Goal: Information Seeking & Learning: Learn about a topic

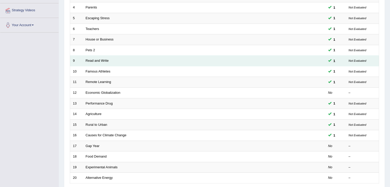
scroll to position [150, 0]
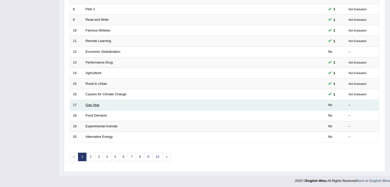
click at [87, 105] on link "Gap Year" at bounding box center [93, 105] width 14 height 4
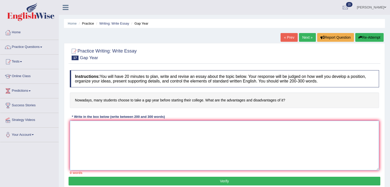
click at [105, 136] on textarea at bounding box center [224, 145] width 309 height 50
paste textarea "The increasing influence of ( ) on our lives has ignited numerous discussions. …"
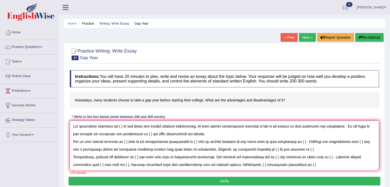
click at [120, 126] on textarea at bounding box center [224, 145] width 309 height 50
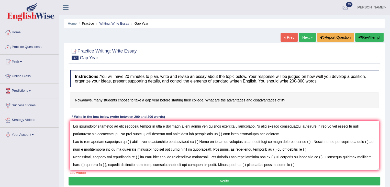
click at [201, 126] on textarea at bounding box center [224, 145] width 309 height 50
click at [200, 133] on textarea at bounding box center [224, 145] width 309 height 50
click at [129, 141] on textarea at bounding box center [224, 145] width 309 height 50
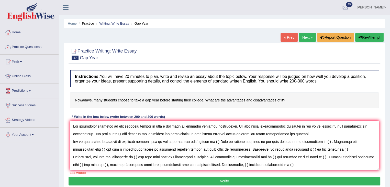
click at [139, 141] on textarea at bounding box center [224, 145] width 309 height 50
click at [154, 141] on textarea at bounding box center [224, 145] width 309 height 50
click at [140, 141] on textarea at bounding box center [224, 145] width 309 height 50
click at [162, 141] on textarea at bounding box center [224, 145] width 309 height 50
click at [198, 142] on textarea at bounding box center [224, 145] width 309 height 50
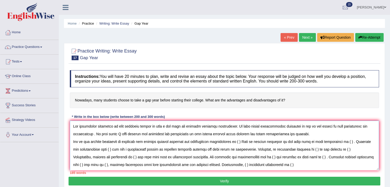
click at [246, 141] on textarea at bounding box center [224, 145] width 309 height 50
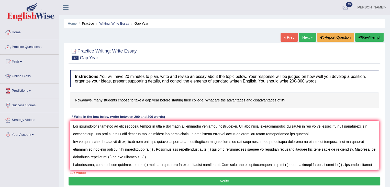
click at [149, 147] on textarea at bounding box center [224, 145] width 309 height 50
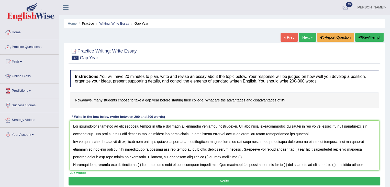
click at [238, 149] on textarea at bounding box center [224, 145] width 309 height 50
click at [296, 148] on textarea at bounding box center [224, 145] width 309 height 50
click at [253, 156] on textarea at bounding box center [224, 145] width 309 height 50
click at [317, 156] on textarea at bounding box center [224, 145] width 309 height 50
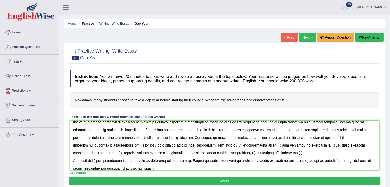
scroll to position [20, 0]
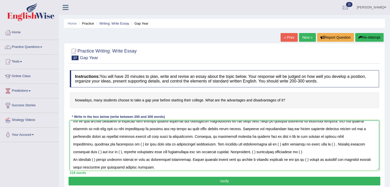
click at [139, 144] on textarea at bounding box center [224, 145] width 309 height 50
drag, startPoint x: 249, startPoint y: 135, endPoint x: 289, endPoint y: 137, distance: 39.2
click at [289, 137] on textarea at bounding box center [224, 145] width 309 height 50
click at [136, 143] on textarea at bounding box center [224, 145] width 309 height 50
paste textarea "student like to take a gap"
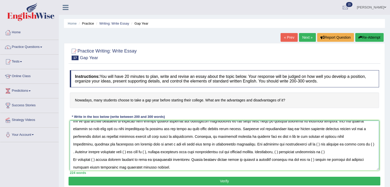
click at [312, 143] on textarea at bounding box center [224, 145] width 309 height 50
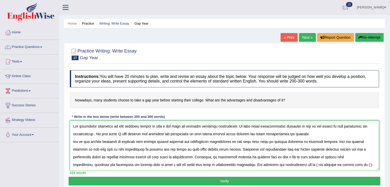
drag, startPoint x: 116, startPoint y: 125, endPoint x: 183, endPoint y: 126, distance: 66.3
click at [183, 126] on textarea at bounding box center [224, 145] width 309 height 50
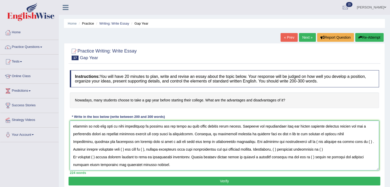
scroll to position [25, 0]
click at [310, 139] on textarea at bounding box center [224, 145] width 309 height 50
paste textarea "many students choose to take a gap year"
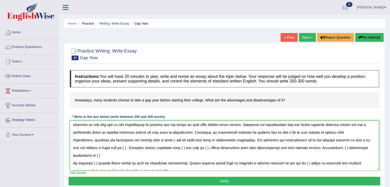
click at [130, 146] on textarea at bounding box center [224, 145] width 309 height 50
click at [131, 147] on textarea at bounding box center [224, 145] width 309 height 50
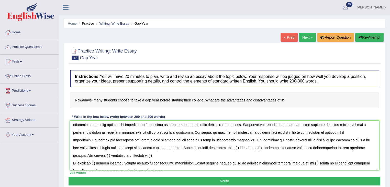
click at [242, 147] on textarea at bounding box center [224, 145] width 309 height 50
paste textarea "ny students choose to take a gap yearma"
click at [328, 146] on textarea at bounding box center [224, 145] width 309 height 50
click at [224, 154] on textarea at bounding box center [224, 145] width 309 height 50
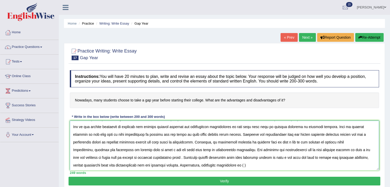
scroll to position [0, 0]
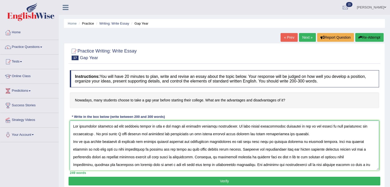
drag, startPoint x: 125, startPoint y: 140, endPoint x: 188, endPoint y: 142, distance: 63.5
click at [188, 142] on textarea at bounding box center [224, 145] width 309 height 50
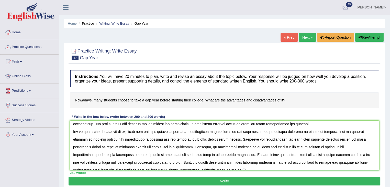
scroll to position [38, 0]
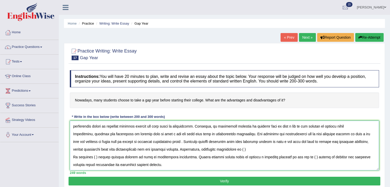
click at [219, 141] on textarea at bounding box center [224, 145] width 309 height 50
paste textarea "distance gap between between colleges"
click at [326, 142] on textarea at bounding box center [224, 145] width 309 height 50
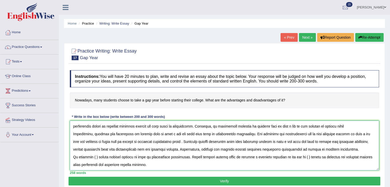
click at [92, 149] on textarea at bounding box center [224, 145] width 309 height 50
click at [98, 149] on textarea at bounding box center [224, 145] width 309 height 50
paste textarea "distance gap between between colleges"
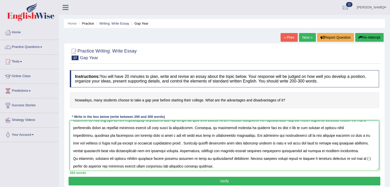
scroll to position [29, 0]
drag, startPoint x: 136, startPoint y: 135, endPoint x: 176, endPoint y: 138, distance: 39.8
click at [176, 138] on textarea at bounding box center [224, 145] width 309 height 50
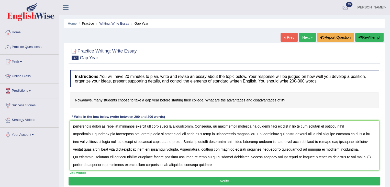
click at [364, 151] on textarea at bounding box center [224, 145] width 309 height 50
paste textarea "student like to take a gap"
type textarea "The increasing influence of many students choose to take a gap year has ignited…"
click at [233, 179] on button "Verify" at bounding box center [225, 181] width 312 height 9
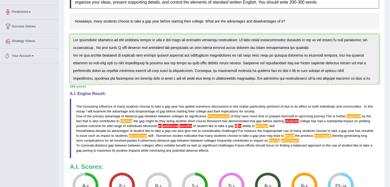
scroll to position [0, 0]
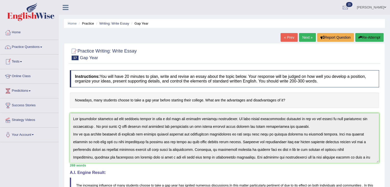
click at [22, 61] on span at bounding box center [21, 61] width 2 height 1
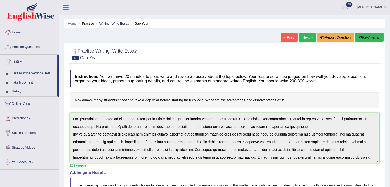
click at [42, 48] on link "Practice Questions" at bounding box center [29, 46] width 58 height 13
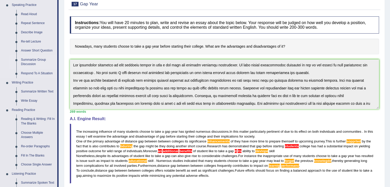
scroll to position [54, 0]
click at [39, 90] on link "Summarize Written Text" at bounding box center [38, 91] width 39 height 9
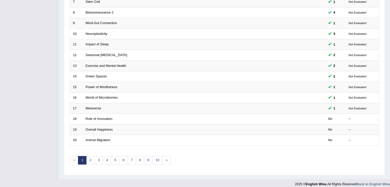
scroll to position [150, 0]
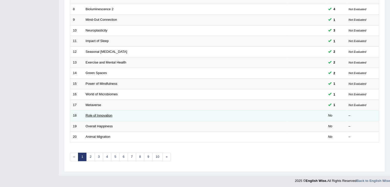
click at [94, 114] on link "Role of Innovation" at bounding box center [99, 115] width 27 height 4
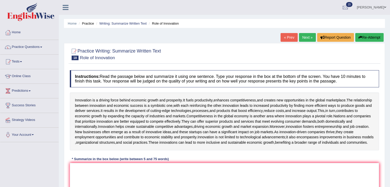
scroll to position [31, 0]
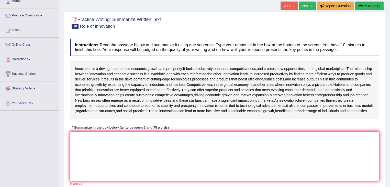
click at [108, 156] on textarea at bounding box center [224, 156] width 309 height 50
click at [146, 157] on textarea at bounding box center [224, 156] width 309 height 50
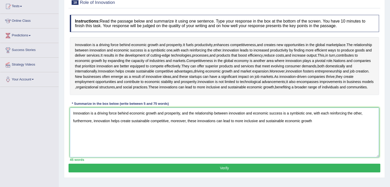
scroll to position [46, 0]
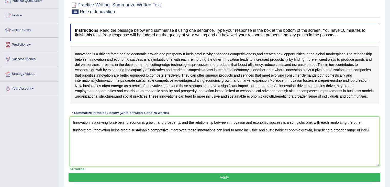
click at [149, 78] on span "to" at bounding box center [147, 75] width 3 height 5
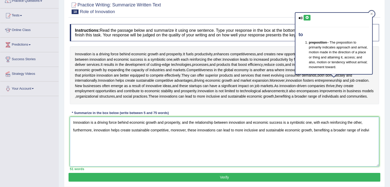
click at [329, 155] on textarea "Innovation is a driving force behind economic growth and prosperity, and the re…" at bounding box center [224, 142] width 309 height 50
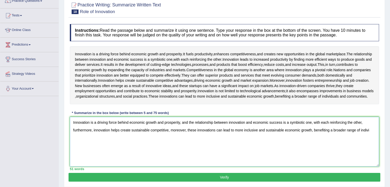
click at [371, 144] on textarea "Innovation is a driving force behind economic growth and prosperity, and the re…" at bounding box center [224, 142] width 309 height 50
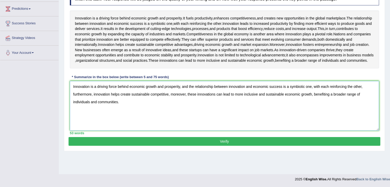
type textarea "Innovation is a driving force behind economic growth and prosperity, and the re…"
click at [256, 146] on button "Verify" at bounding box center [225, 141] width 312 height 9
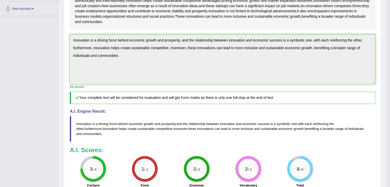
scroll to position [0, 0]
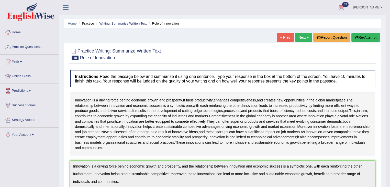
click at [358, 37] on button "Re-Attempt" at bounding box center [365, 37] width 28 height 9
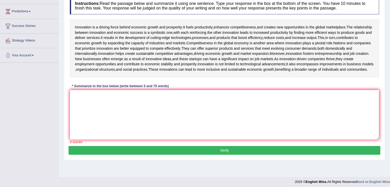
scroll to position [84, 0]
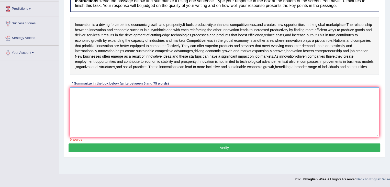
click at [112, 110] on textarea at bounding box center [224, 112] width 309 height 50
paste textarea "Innovation is a driving force behind economic growth and prosperity, and the re…"
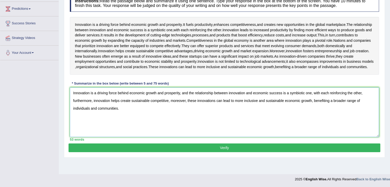
click at [361, 105] on textarea "Innovation is a driving force behind economic growth and prosperity, and the re…" at bounding box center [224, 112] width 309 height 50
type textarea "Innovation is a driving force behind economic growth and prosperity, and the re…"
click at [235, 152] on button "Verify" at bounding box center [225, 147] width 312 height 9
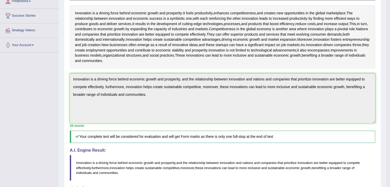
scroll to position [0, 0]
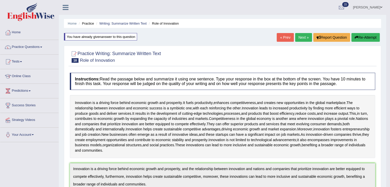
click at [303, 37] on link "Next »" at bounding box center [303, 37] width 17 height 9
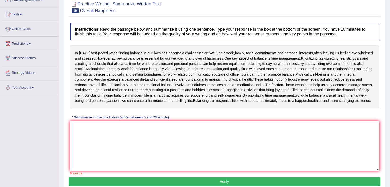
scroll to position [47, 0]
click at [115, 142] on textarea at bounding box center [224, 146] width 309 height 50
drag, startPoint x: 117, startPoint y: 143, endPoint x: 116, endPoint y: 131, distance: 12.1
click at [116, 131] on textarea "In [DATE] fast-pac" at bounding box center [224, 146] width 309 height 50
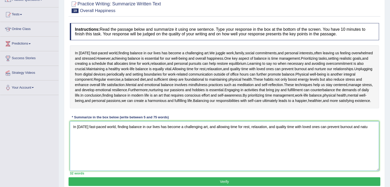
click at [214, 132] on textarea "In [DATE] fast-paced world, finding balance in our lives has become a challengi…" at bounding box center [224, 146] width 309 height 50
drag, startPoint x: 363, startPoint y: 131, endPoint x: 371, endPoint y: 131, distance: 8.2
click at [371, 131] on textarea "In [DATE] fast-paced world, finding balance in our lives has become a challengi…" at bounding box center [224, 146] width 309 height 50
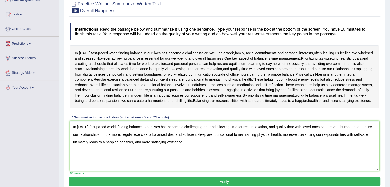
scroll to position [68, 0]
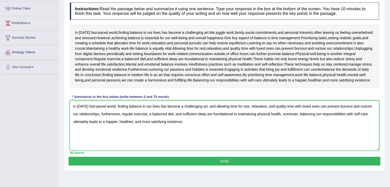
type textarea "In [DATE] fast-paced world, finding balance in our lives has become a challengi…"
click at [288, 165] on button "Verify" at bounding box center [225, 161] width 312 height 9
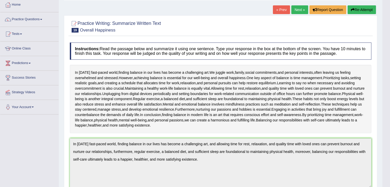
scroll to position [0, 0]
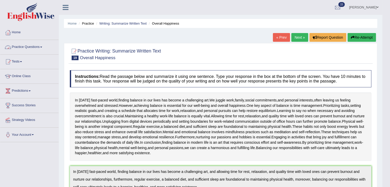
click at [43, 48] on link "Practice Questions" at bounding box center [29, 46] width 58 height 13
